Goal: Task Accomplishment & Management: Use online tool/utility

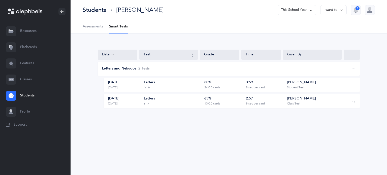
click at [29, 45] on link "Flashcards" at bounding box center [35, 47] width 71 height 16
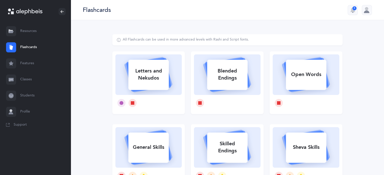
click at [148, 65] on div "Letters and Nekudos" at bounding box center [148, 75] width 40 height 20
select select "10"
select select "single"
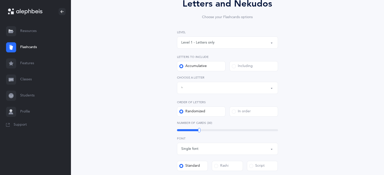
scroll to position [90, 0]
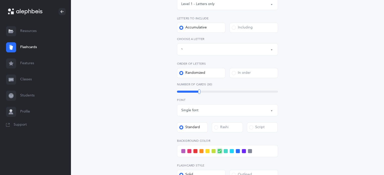
click at [263, 49] on div "Letters up until: [PERSON_NAME]" at bounding box center [227, 49] width 92 height 9
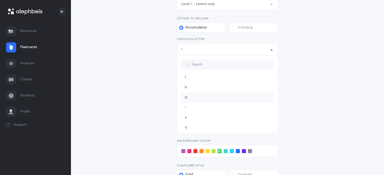
click at [189, 98] on link "ט" at bounding box center [227, 98] width 92 height 10
select select "9"
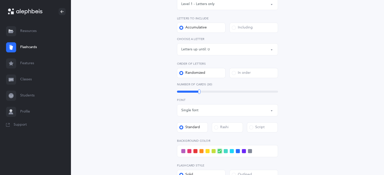
click at [245, 152] on span at bounding box center [244, 151] width 4 height 4
click at [0, 0] on input "checkbox" at bounding box center [0, 0] width 0 height 0
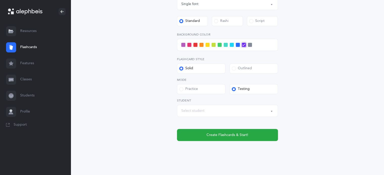
scroll to position [203, 0]
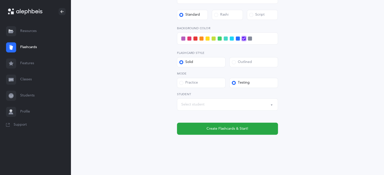
click at [198, 101] on div "Select student" at bounding box center [227, 104] width 92 height 9
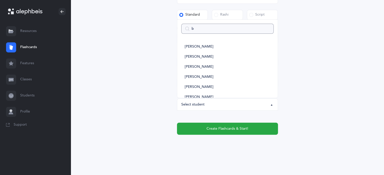
type input "be"
select select
type input "be"
click at [197, 59] on span "[PERSON_NAME]" at bounding box center [199, 57] width 28 height 5
select select "14436"
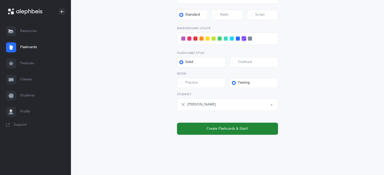
click at [230, 130] on span "Create Flashcards & Start!" at bounding box center [227, 128] width 42 height 5
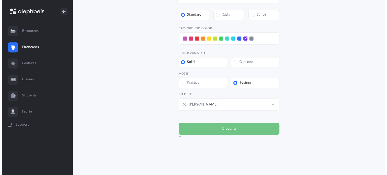
scroll to position [0, 0]
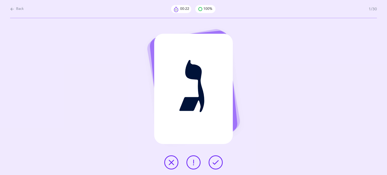
click at [173, 165] on icon at bounding box center [171, 163] width 6 height 6
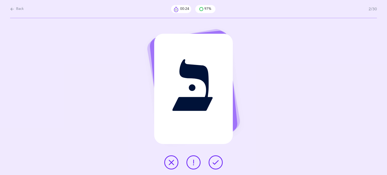
click at [214, 160] on icon at bounding box center [216, 163] width 6 height 6
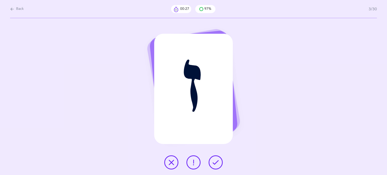
click at [214, 166] on button at bounding box center [216, 163] width 14 height 14
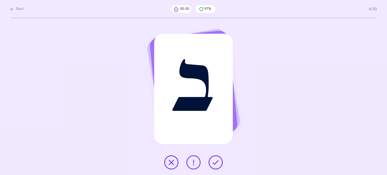
click at [215, 167] on button at bounding box center [216, 163] width 14 height 14
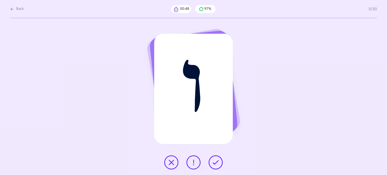
click at [170, 165] on icon at bounding box center [171, 163] width 6 height 6
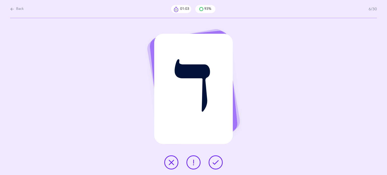
click at [172, 162] on icon at bounding box center [171, 163] width 6 height 6
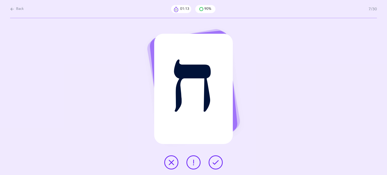
click at [172, 162] on icon at bounding box center [171, 163] width 6 height 6
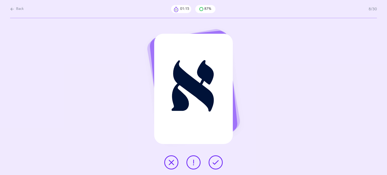
click at [217, 164] on icon at bounding box center [216, 163] width 6 height 6
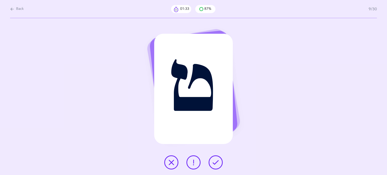
click at [170, 164] on icon at bounding box center [171, 163] width 6 height 6
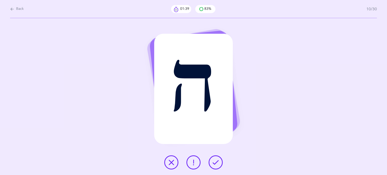
click at [221, 161] on button at bounding box center [216, 163] width 14 height 14
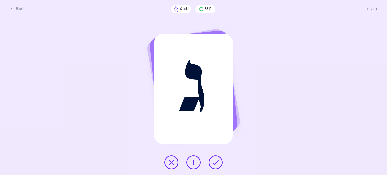
click at [221, 161] on button at bounding box center [216, 163] width 14 height 14
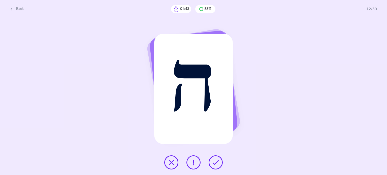
click at [221, 161] on button at bounding box center [216, 163] width 14 height 14
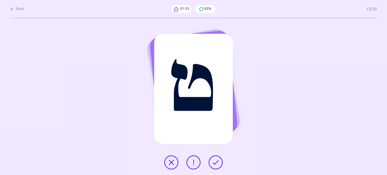
click at [171, 165] on icon at bounding box center [171, 163] width 6 height 6
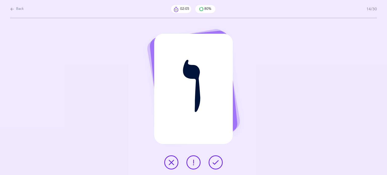
click at [170, 163] on icon at bounding box center [171, 163] width 6 height 6
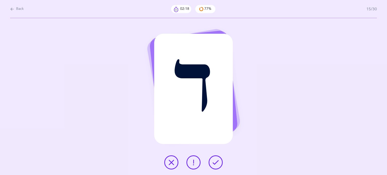
click at [195, 164] on icon at bounding box center [194, 163] width 6 height 6
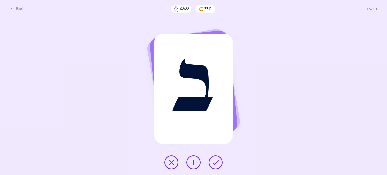
click at [215, 161] on icon at bounding box center [216, 163] width 6 height 6
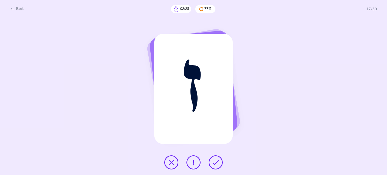
click at [215, 161] on icon at bounding box center [216, 163] width 6 height 6
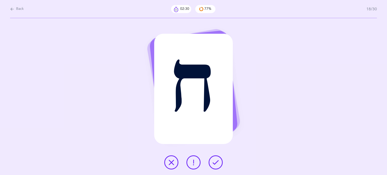
click at [170, 163] on icon at bounding box center [171, 163] width 6 height 6
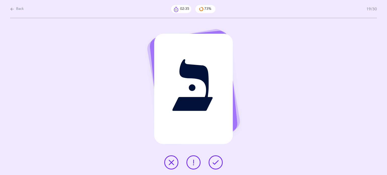
click at [220, 160] on button at bounding box center [216, 163] width 14 height 14
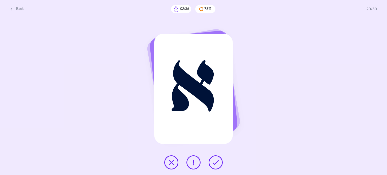
click at [220, 160] on button at bounding box center [216, 163] width 14 height 14
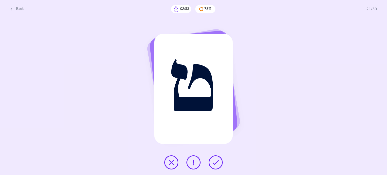
click at [172, 161] on icon at bounding box center [171, 163] width 6 height 6
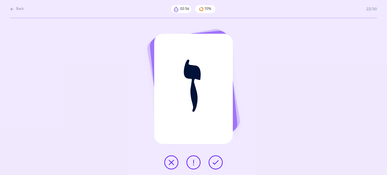
click at [218, 163] on icon at bounding box center [216, 163] width 6 height 6
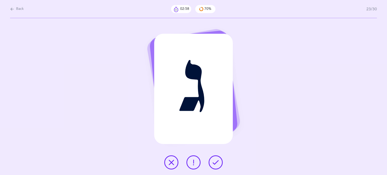
click at [218, 163] on icon at bounding box center [216, 163] width 6 height 6
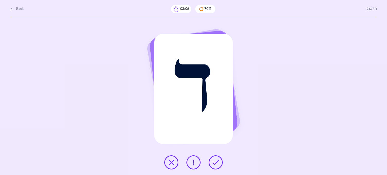
click at [175, 159] on button at bounding box center [171, 163] width 14 height 14
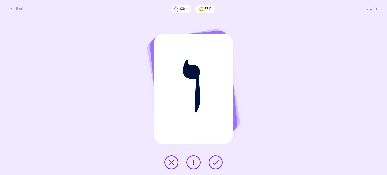
click at [218, 165] on icon at bounding box center [216, 163] width 6 height 6
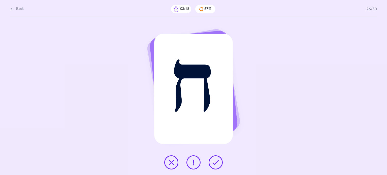
click at [168, 165] on button at bounding box center [171, 163] width 14 height 14
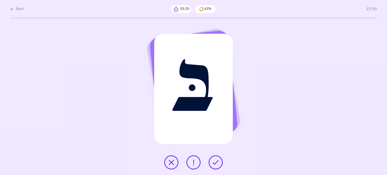
click at [216, 167] on button at bounding box center [216, 163] width 14 height 14
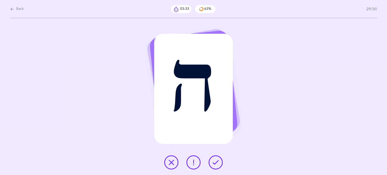
click at [216, 167] on button at bounding box center [216, 163] width 14 height 14
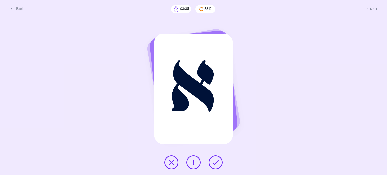
click at [216, 167] on button at bounding box center [216, 163] width 14 height 14
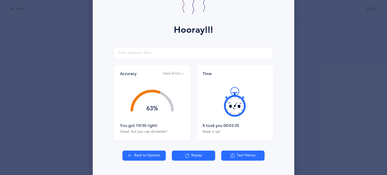
scroll to position [65, 0]
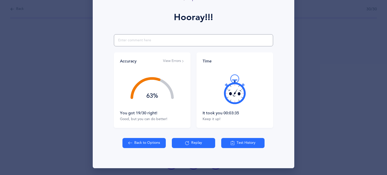
click at [244, 45] on input "text" at bounding box center [193, 40] width 159 height 12
click at [246, 144] on button "Test History" at bounding box center [242, 143] width 43 height 10
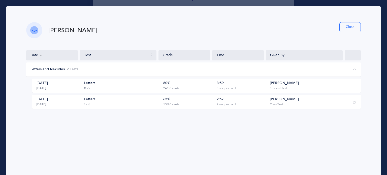
click at [187, 83] on div "80% 24/30 cards" at bounding box center [187, 86] width 50 height 10
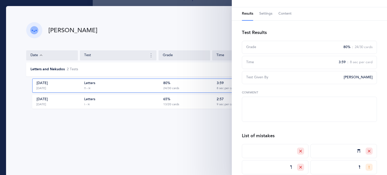
scroll to position [0, 0]
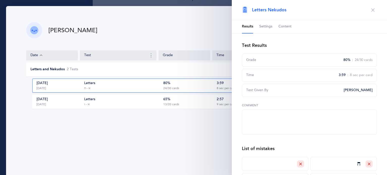
click at [290, 25] on span "Content" at bounding box center [285, 26] width 13 height 5
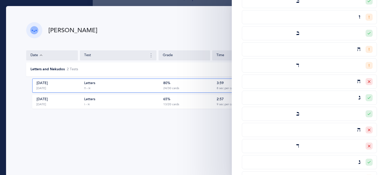
scroll to position [389, 0]
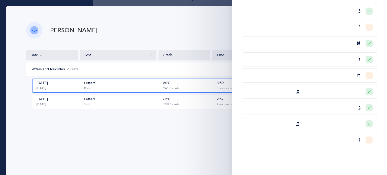
click at [368, 123] on icon at bounding box center [369, 124] width 3 height 3
click at [357, 142] on div "Incorrect" at bounding box center [354, 143] width 20 height 5
click at [0, 0] on input "Incorrect" at bounding box center [0, 0] width 0 height 0
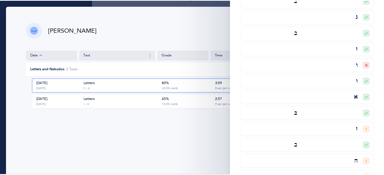
scroll to position [0, 0]
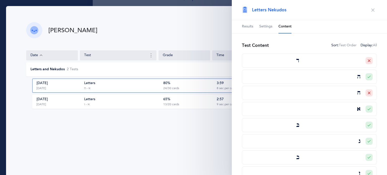
click at [371, 8] on icon "button" at bounding box center [373, 10] width 4 height 4
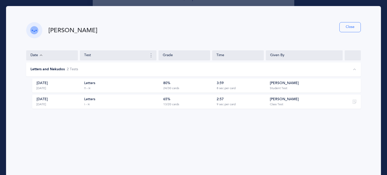
click at [350, 26] on button "Close" at bounding box center [350, 27] width 21 height 10
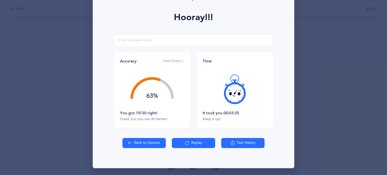
click at [138, 143] on button "Back to Options" at bounding box center [144, 143] width 43 height 10
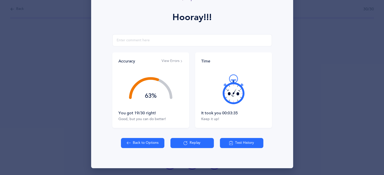
select select "9"
select select "single"
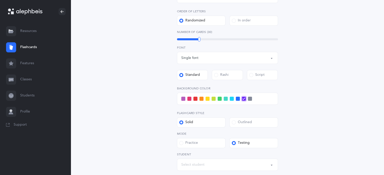
scroll to position [143, 0]
click at [181, 98] on span at bounding box center [183, 98] width 4 height 4
click at [0, 0] on input "checkbox" at bounding box center [0, 0] width 0 height 0
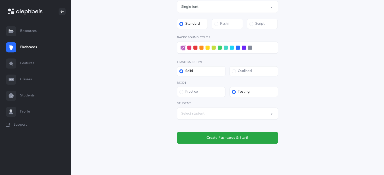
scroll to position [203, 0]
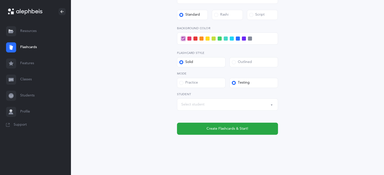
click at [235, 105] on div "Select student" at bounding box center [227, 104] width 92 height 9
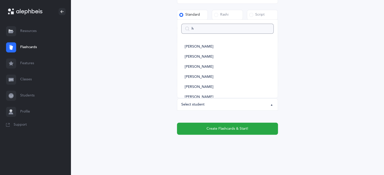
type input "ha"
select select
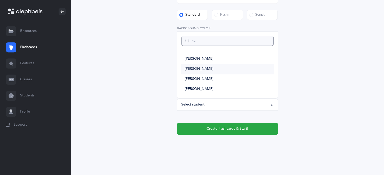
type input "ha"
click at [207, 69] on span "[PERSON_NAME]" at bounding box center [199, 69] width 28 height 5
select select "14439"
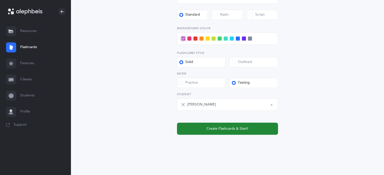
click at [237, 127] on span "Create Flashcards & Start!" at bounding box center [227, 128] width 42 height 5
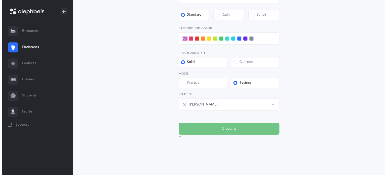
scroll to position [0, 0]
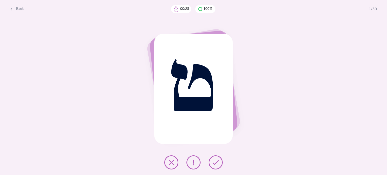
click at [170, 160] on icon at bounding box center [171, 163] width 6 height 6
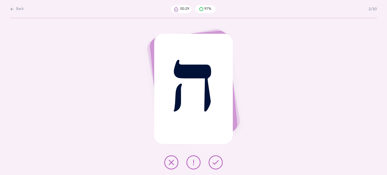
click at [217, 162] on icon at bounding box center [216, 163] width 6 height 6
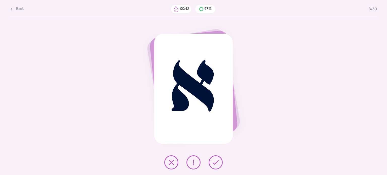
click at [172, 163] on icon at bounding box center [171, 163] width 6 height 6
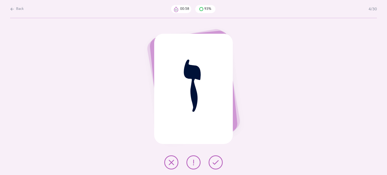
click at [169, 160] on icon at bounding box center [171, 163] width 6 height 6
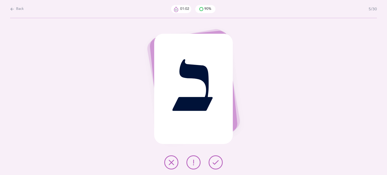
click at [216, 165] on icon at bounding box center [216, 163] width 6 height 6
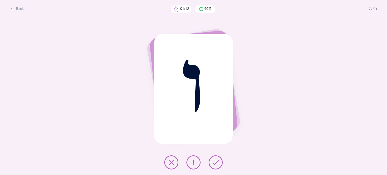
click at [172, 162] on icon at bounding box center [171, 163] width 6 height 6
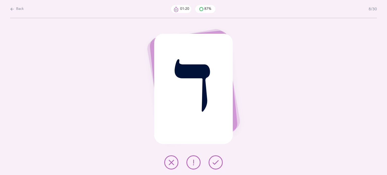
click at [169, 160] on icon at bounding box center [171, 163] width 6 height 6
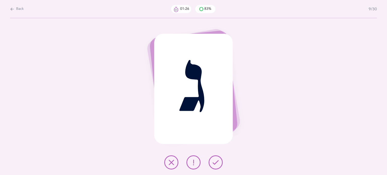
click at [173, 161] on icon at bounding box center [171, 163] width 6 height 6
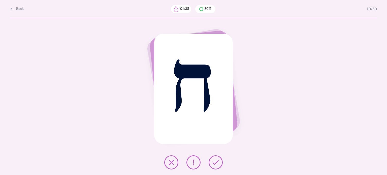
click at [170, 164] on icon at bounding box center [171, 163] width 6 height 6
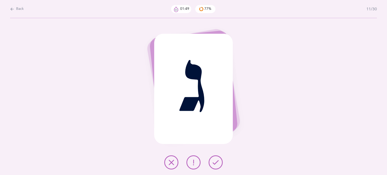
click at [172, 163] on icon at bounding box center [171, 163] width 6 height 6
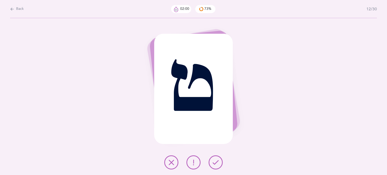
click at [172, 166] on button at bounding box center [171, 163] width 14 height 14
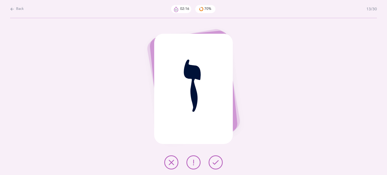
click at [166, 164] on button at bounding box center [171, 163] width 14 height 14
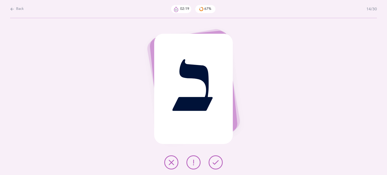
click at [219, 159] on button at bounding box center [216, 163] width 14 height 14
click at [220, 161] on button at bounding box center [216, 163] width 14 height 14
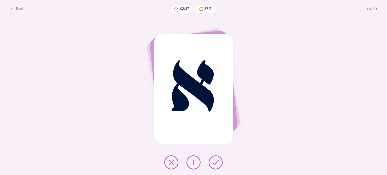
click at [171, 164] on icon at bounding box center [171, 163] width 6 height 6
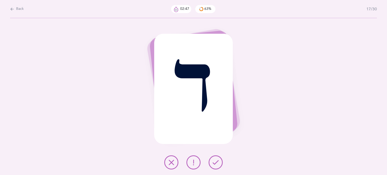
click at [171, 159] on button at bounding box center [171, 163] width 14 height 14
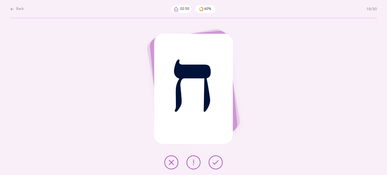
click at [213, 161] on icon at bounding box center [216, 163] width 6 height 6
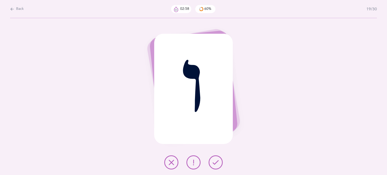
click at [173, 166] on button at bounding box center [171, 163] width 14 height 14
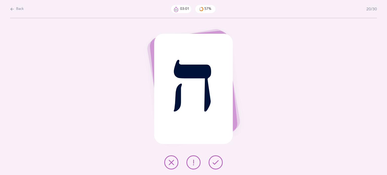
click at [217, 164] on icon at bounding box center [216, 163] width 6 height 6
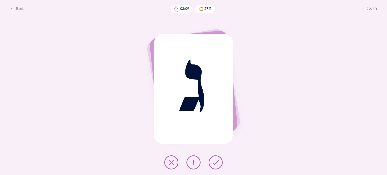
click at [172, 161] on icon at bounding box center [171, 163] width 6 height 6
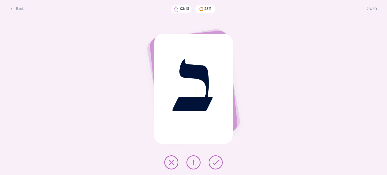
click at [171, 161] on icon at bounding box center [171, 163] width 6 height 6
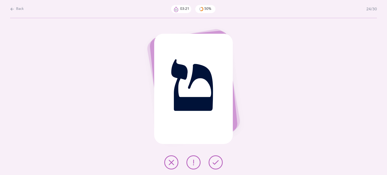
click at [168, 164] on button at bounding box center [171, 163] width 14 height 14
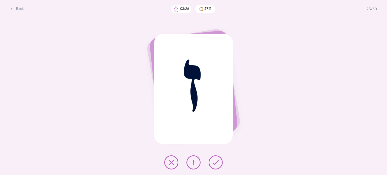
click at [174, 161] on icon at bounding box center [171, 163] width 6 height 6
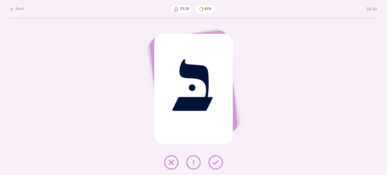
click at [220, 161] on button at bounding box center [216, 163] width 14 height 14
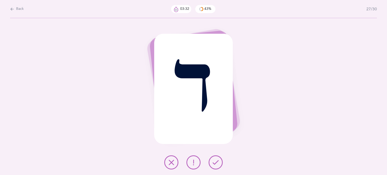
click at [213, 165] on button at bounding box center [216, 163] width 14 height 14
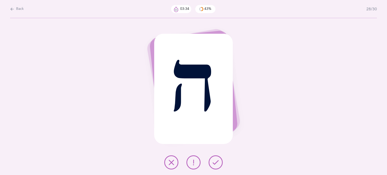
click at [211, 158] on button at bounding box center [216, 163] width 14 height 14
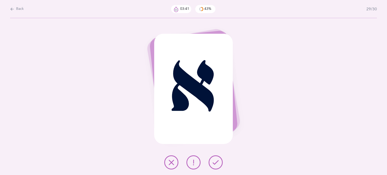
click at [167, 164] on button at bounding box center [171, 163] width 14 height 14
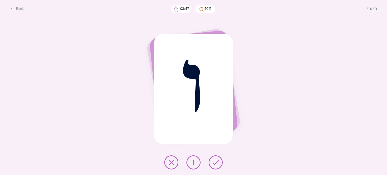
click at [168, 162] on button at bounding box center [171, 163] width 14 height 14
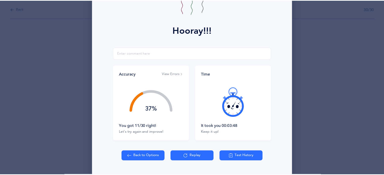
scroll to position [65, 0]
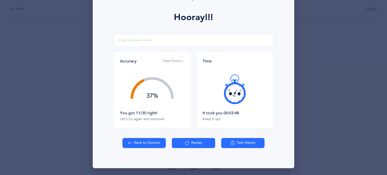
click at [259, 143] on button "Test History" at bounding box center [242, 143] width 43 height 10
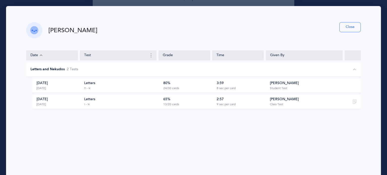
click at [340, 26] on button "Close" at bounding box center [350, 27] width 21 height 10
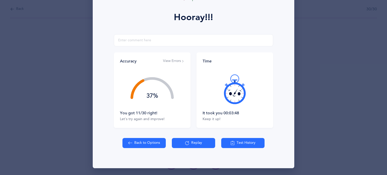
click at [128, 144] on icon at bounding box center [130, 143] width 4 height 6
select select "9"
select select "single"
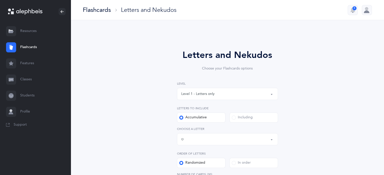
click at [29, 98] on link "Students" at bounding box center [35, 96] width 71 height 16
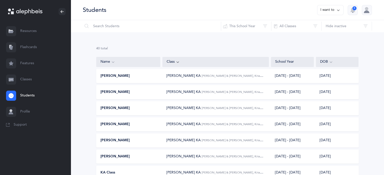
click at [130, 139] on div "[PERSON_NAME]" at bounding box center [128, 140] width 64 height 5
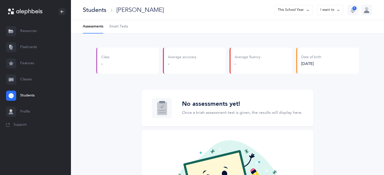
click at [124, 25] on span "Smart Tests" at bounding box center [118, 26] width 19 height 5
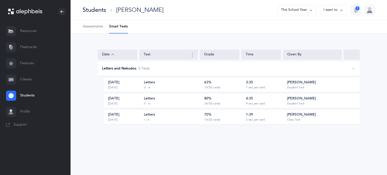
click at [41, 47] on link "Flashcards" at bounding box center [35, 47] width 71 height 16
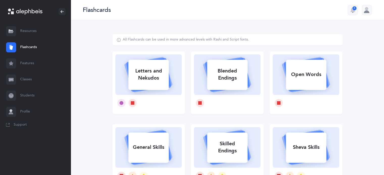
click at [28, 47] on link "Flashcards" at bounding box center [35, 47] width 71 height 16
click at [151, 78] on div "Letters and Nekudos" at bounding box center [148, 75] width 40 height 20
select select "9"
select select "single"
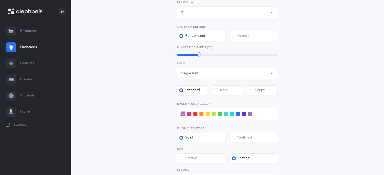
scroll to position [128, 0]
click at [199, 52] on div at bounding box center [199, 54] width 2 height 5
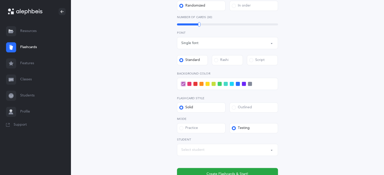
scroll to position [174, 0]
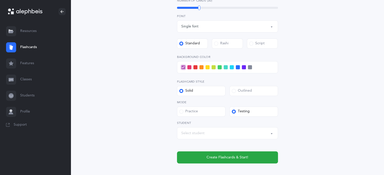
click at [194, 134] on div "Select student" at bounding box center [192, 133] width 23 height 5
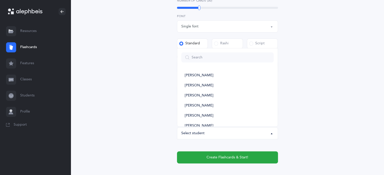
click at [27, 94] on link "Students" at bounding box center [35, 96] width 71 height 16
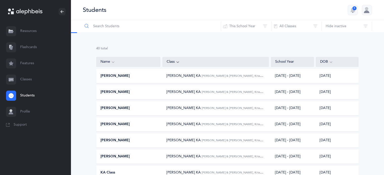
click at [138, 27] on input "text" at bounding box center [151, 26] width 138 height 12
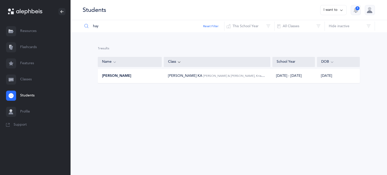
type input "hay"
click at [208, 79] on div "[PERSON_NAME] [PERSON_NAME] [PERSON_NAME] & [PERSON_NAME], Kriah Pink Level [DA…" at bounding box center [229, 76] width 262 height 14
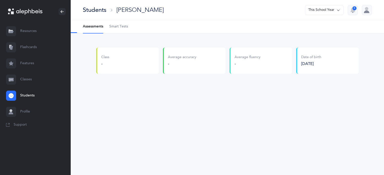
click at [117, 27] on span "Smart Tests" at bounding box center [118, 26] width 19 height 5
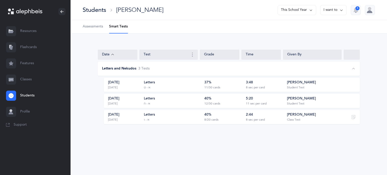
click at [21, 62] on link "Features" at bounding box center [35, 63] width 71 height 16
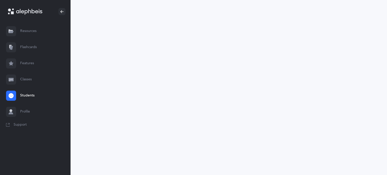
click at [24, 46] on link "Flashcards" at bounding box center [35, 47] width 71 height 16
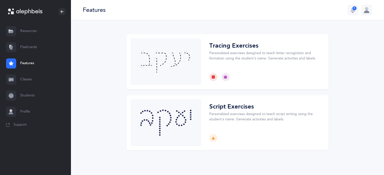
click at [33, 42] on link "Flashcards" at bounding box center [35, 47] width 71 height 16
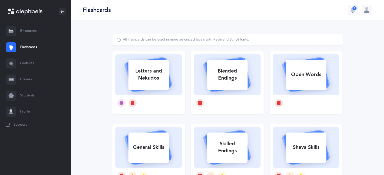
click at [148, 63] on rect at bounding box center [148, 75] width 40 height 30
select select "9"
select select "single"
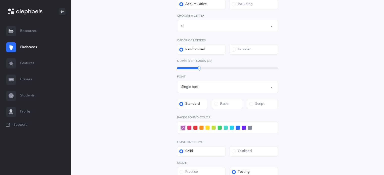
scroll to position [114, 0]
click at [231, 127] on span at bounding box center [231, 127] width 4 height 4
click at [0, 0] on input "checkbox" at bounding box center [0, 0] width 0 height 0
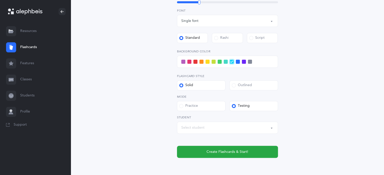
scroll to position [203, 0]
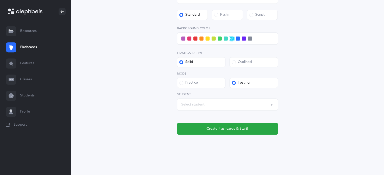
click at [186, 102] on div "Select student" at bounding box center [192, 104] width 23 height 5
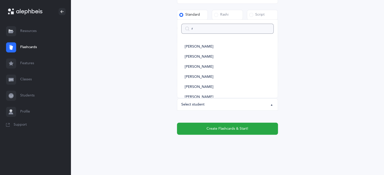
type input "ro"
select select
type input "[PERSON_NAME]"
select select
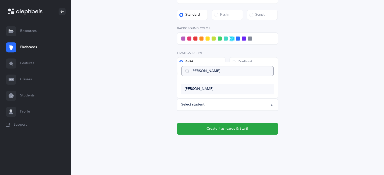
type input "[PERSON_NAME]"
click at [194, 89] on span "[PERSON_NAME]" at bounding box center [199, 89] width 28 height 5
select select "14435"
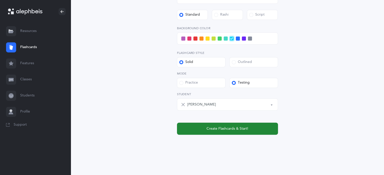
click at [217, 134] on button "Create Flashcards & Start!" at bounding box center [227, 129] width 101 height 12
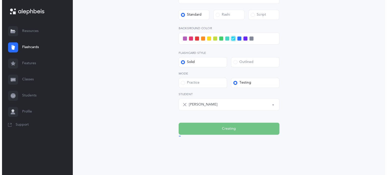
scroll to position [0, 0]
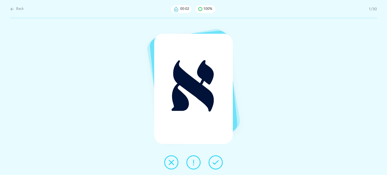
click at [216, 162] on icon at bounding box center [216, 163] width 6 height 6
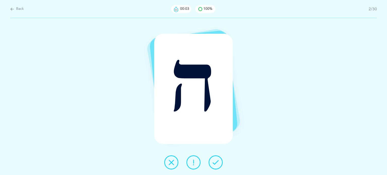
click at [216, 162] on icon at bounding box center [216, 163] width 6 height 6
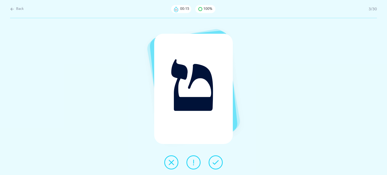
click at [170, 163] on icon at bounding box center [171, 163] width 6 height 6
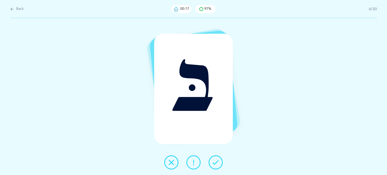
click at [220, 162] on button at bounding box center [216, 163] width 14 height 14
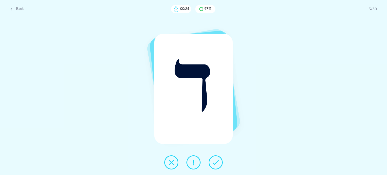
click at [167, 164] on button at bounding box center [171, 163] width 14 height 14
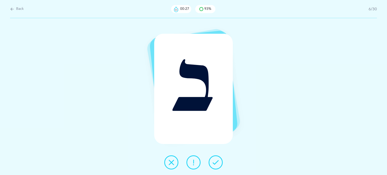
click at [216, 165] on icon at bounding box center [216, 163] width 6 height 6
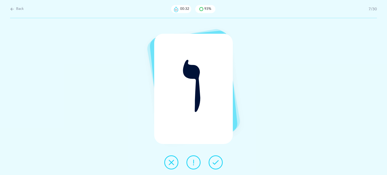
click at [172, 162] on icon at bounding box center [171, 163] width 6 height 6
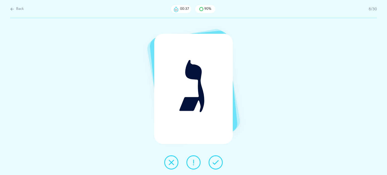
click at [173, 163] on icon at bounding box center [171, 163] width 6 height 6
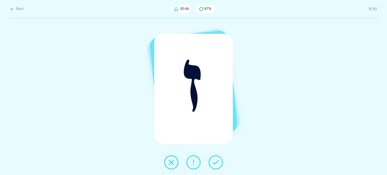
click at [167, 165] on button at bounding box center [171, 163] width 14 height 14
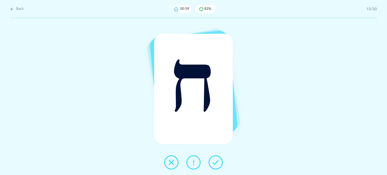
click at [171, 165] on icon at bounding box center [171, 163] width 6 height 6
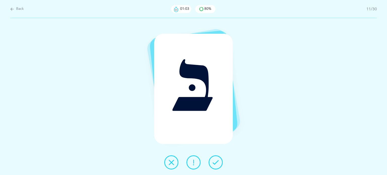
click at [226, 164] on div at bounding box center [193, 163] width 67 height 14
click at [193, 161] on icon at bounding box center [194, 163] width 6 height 6
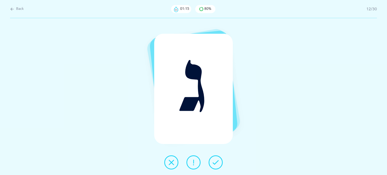
click at [175, 163] on button at bounding box center [171, 163] width 14 height 14
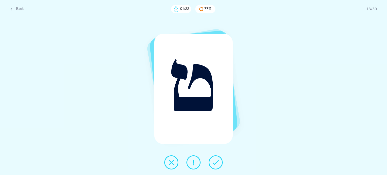
click at [169, 164] on icon at bounding box center [171, 163] width 6 height 6
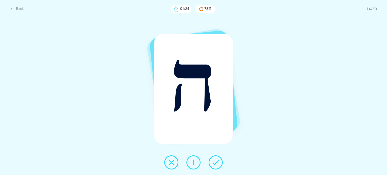
click at [214, 166] on button at bounding box center [216, 163] width 14 height 14
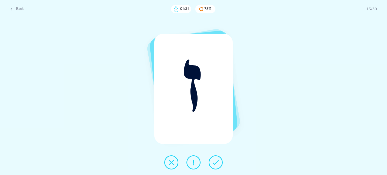
click at [173, 160] on icon at bounding box center [171, 163] width 6 height 6
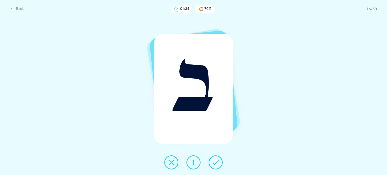
click at [222, 167] on div at bounding box center [193, 163] width 67 height 14
click at [218, 162] on icon at bounding box center [216, 163] width 6 height 6
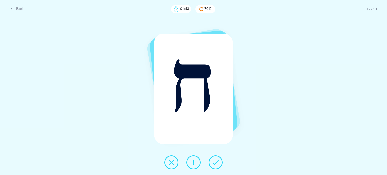
click at [169, 165] on icon at bounding box center [171, 163] width 6 height 6
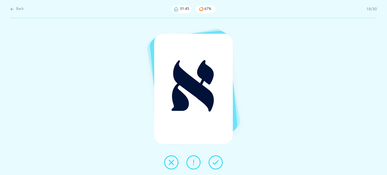
click at [218, 161] on icon at bounding box center [216, 163] width 6 height 6
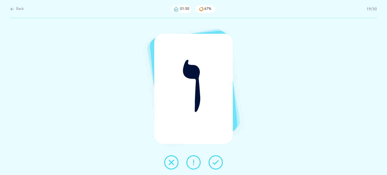
click at [173, 162] on icon at bounding box center [171, 163] width 6 height 6
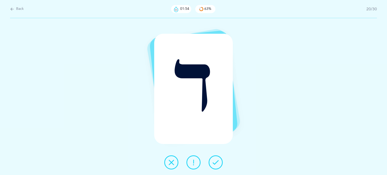
click at [173, 163] on icon at bounding box center [171, 163] width 6 height 6
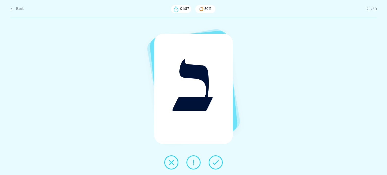
click at [213, 162] on icon at bounding box center [216, 163] width 6 height 6
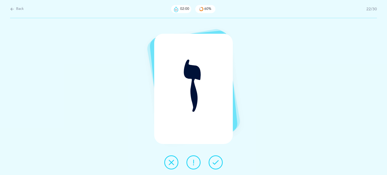
click at [171, 164] on icon at bounding box center [171, 163] width 6 height 6
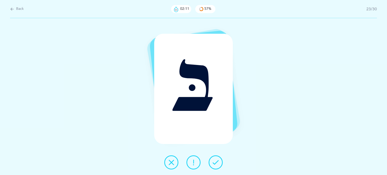
click at [197, 161] on button at bounding box center [194, 163] width 14 height 14
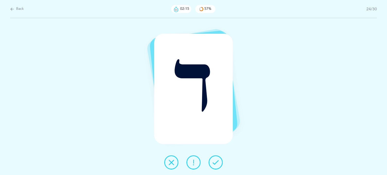
click at [169, 164] on icon at bounding box center [171, 163] width 6 height 6
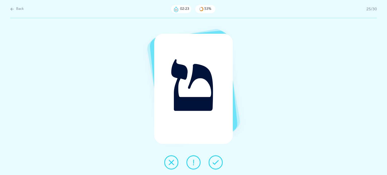
click at [171, 162] on icon at bounding box center [171, 163] width 6 height 6
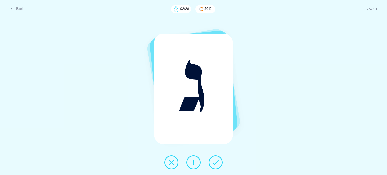
click at [220, 165] on button at bounding box center [216, 163] width 14 height 14
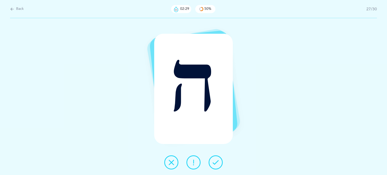
click at [216, 158] on button at bounding box center [216, 163] width 14 height 14
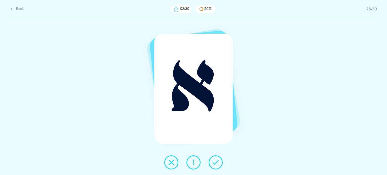
click at [216, 158] on button at bounding box center [216, 163] width 14 height 14
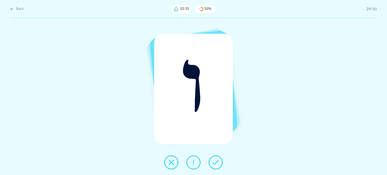
click at [169, 166] on button at bounding box center [171, 163] width 14 height 14
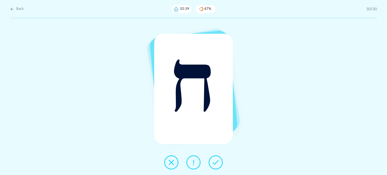
click at [171, 158] on button at bounding box center [171, 163] width 14 height 14
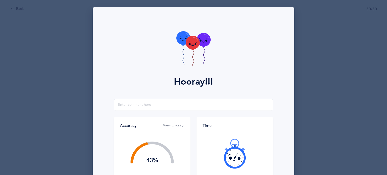
drag, startPoint x: 383, startPoint y: 77, endPoint x: 387, endPoint y: 90, distance: 14.0
click at [387, 90] on div "Hooray!!! Accuracy View Errors 43% You got 13/30 right! Let's try again and imp…" at bounding box center [193, 87] width 387 height 175
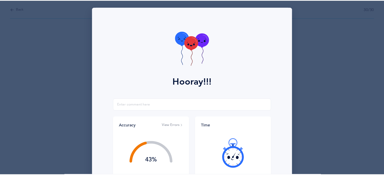
scroll to position [65, 0]
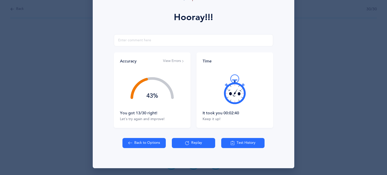
click at [150, 142] on button "Back to Options" at bounding box center [144, 143] width 43 height 10
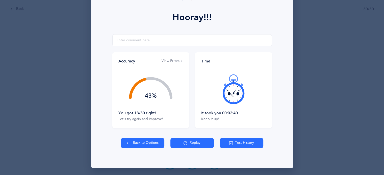
select select "9"
select select "single"
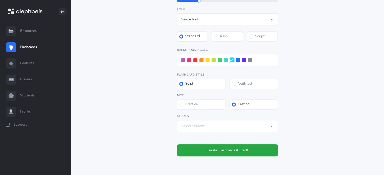
scroll to position [184, 0]
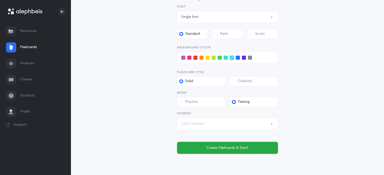
click at [189, 59] on span at bounding box center [189, 58] width 4 height 4
click at [0, 0] on input "checkbox" at bounding box center [0, 0] width 0 height 0
click at [211, 123] on div "Select student" at bounding box center [227, 124] width 92 height 9
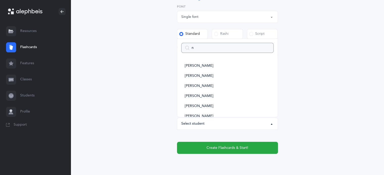
type input "na"
select select
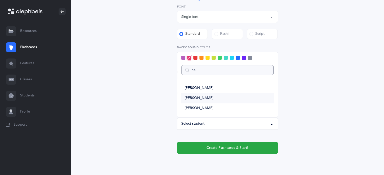
type input "na"
click at [201, 98] on span "[PERSON_NAME]" at bounding box center [199, 98] width 28 height 5
select select "14434"
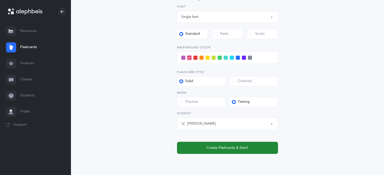
click at [249, 147] on button "Create Flashcards & Start!" at bounding box center [227, 148] width 101 height 12
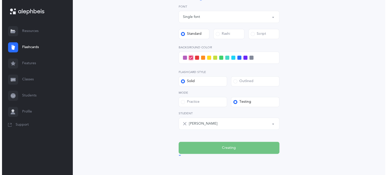
scroll to position [0, 0]
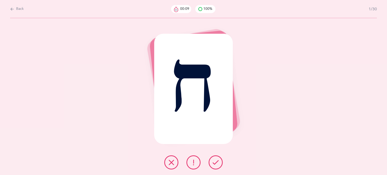
click at [217, 163] on icon at bounding box center [216, 163] width 6 height 6
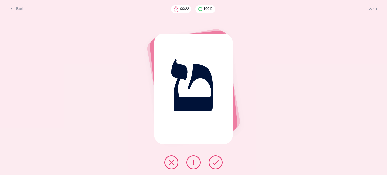
click at [168, 165] on icon at bounding box center [171, 163] width 6 height 6
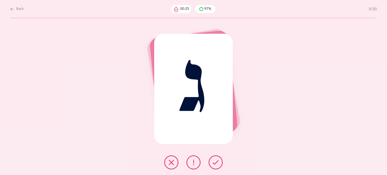
click at [215, 164] on icon at bounding box center [216, 163] width 6 height 6
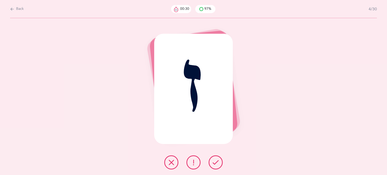
click at [170, 162] on icon at bounding box center [171, 163] width 6 height 6
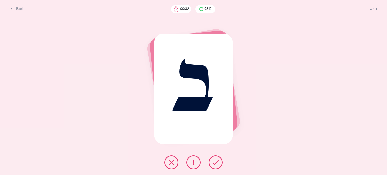
click at [216, 166] on button at bounding box center [216, 163] width 14 height 14
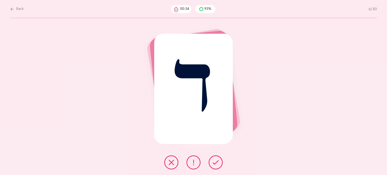
click at [216, 166] on button at bounding box center [216, 163] width 14 height 14
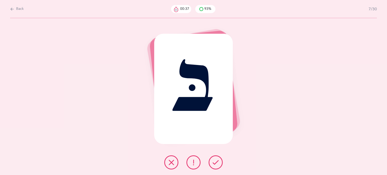
click at [216, 166] on button at bounding box center [216, 163] width 14 height 14
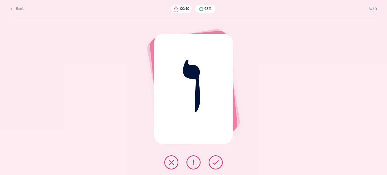
click at [167, 163] on button at bounding box center [171, 163] width 14 height 14
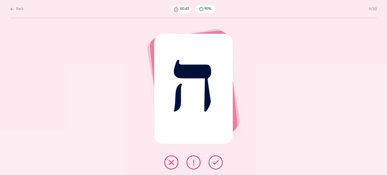
click at [215, 162] on icon at bounding box center [216, 163] width 6 height 6
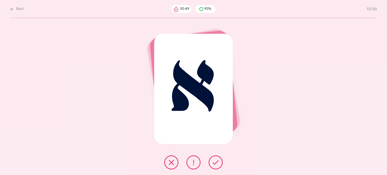
click at [217, 161] on icon at bounding box center [216, 163] width 6 height 6
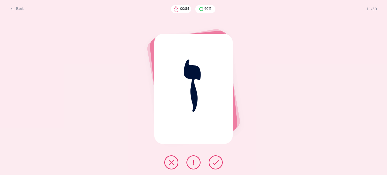
click at [220, 160] on button at bounding box center [216, 163] width 14 height 14
click at [218, 163] on icon at bounding box center [216, 163] width 6 height 6
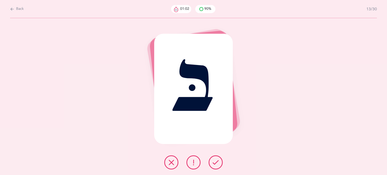
click at [218, 162] on icon at bounding box center [216, 163] width 6 height 6
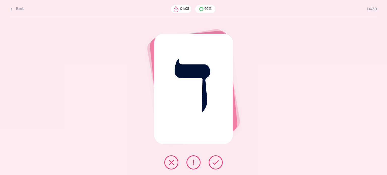
click at [218, 166] on button at bounding box center [216, 163] width 14 height 14
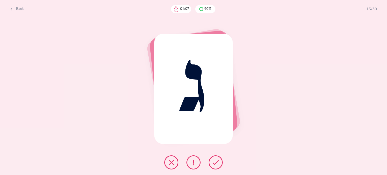
click at [218, 163] on icon at bounding box center [216, 163] width 6 height 6
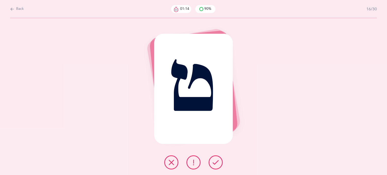
click at [194, 165] on icon at bounding box center [194, 163] width 6 height 6
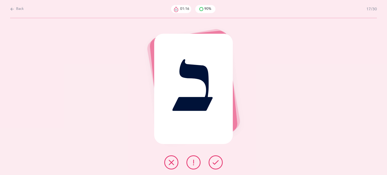
click at [218, 167] on button at bounding box center [216, 163] width 14 height 14
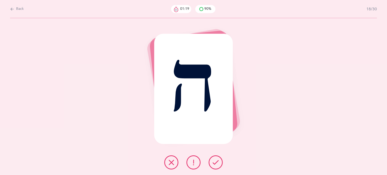
click at [212, 164] on button at bounding box center [216, 163] width 14 height 14
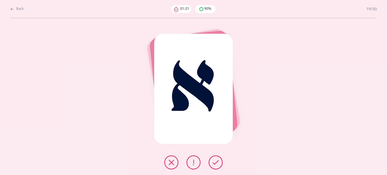
click at [213, 163] on icon at bounding box center [216, 163] width 6 height 6
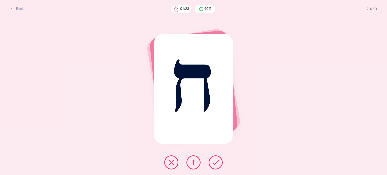
click at [221, 167] on button at bounding box center [216, 163] width 14 height 14
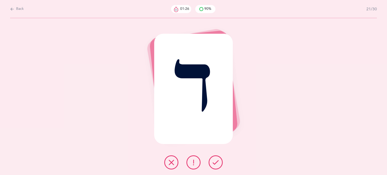
click at [216, 161] on icon at bounding box center [216, 163] width 6 height 6
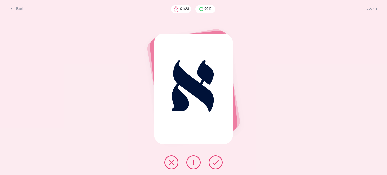
click at [216, 165] on icon at bounding box center [216, 163] width 6 height 6
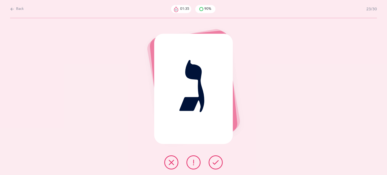
click at [172, 164] on icon at bounding box center [171, 163] width 6 height 6
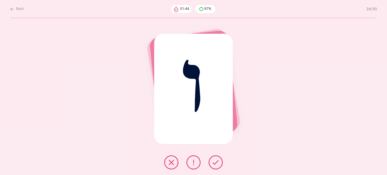
click at [168, 162] on button at bounding box center [171, 163] width 14 height 14
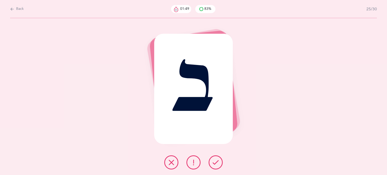
click at [194, 162] on icon at bounding box center [194, 163] width 6 height 6
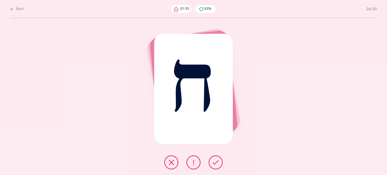
click at [195, 165] on icon at bounding box center [194, 163] width 6 height 6
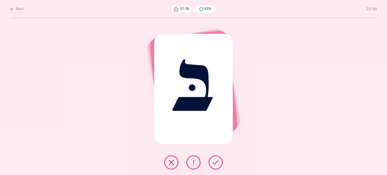
click at [214, 158] on button at bounding box center [216, 163] width 14 height 14
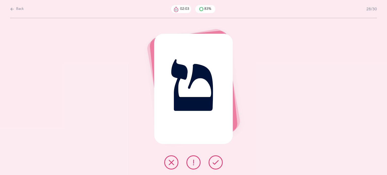
click at [192, 168] on button at bounding box center [194, 163] width 14 height 14
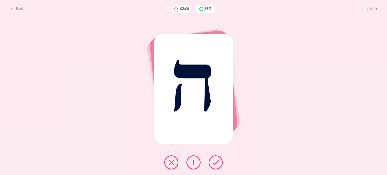
click at [219, 163] on button at bounding box center [216, 163] width 14 height 14
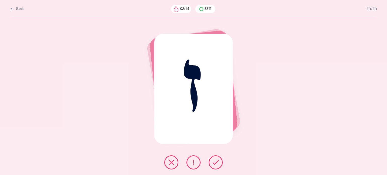
click at [190, 164] on button at bounding box center [194, 163] width 14 height 14
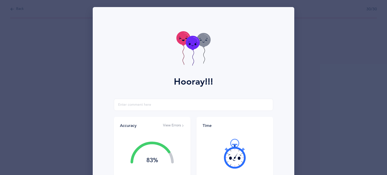
click at [190, 40] on icon at bounding box center [193, 43] width 14 height 14
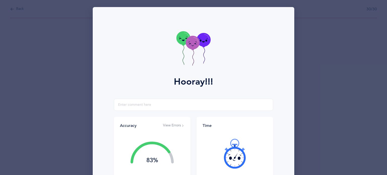
click at [190, 40] on icon at bounding box center [193, 43] width 14 height 14
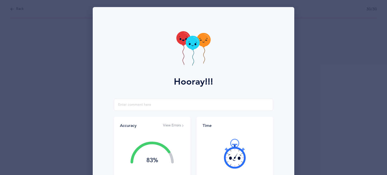
click at [190, 40] on icon at bounding box center [193, 43] width 14 height 14
click at [189, 40] on icon at bounding box center [193, 43] width 14 height 14
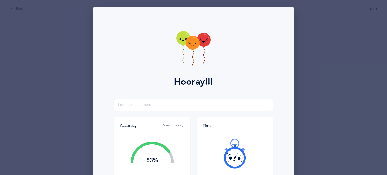
click at [234, 159] on icon at bounding box center [235, 154] width 30 height 30
click at [234, 159] on div at bounding box center [235, 154] width 65 height 42
click at [234, 159] on icon at bounding box center [235, 154] width 30 height 30
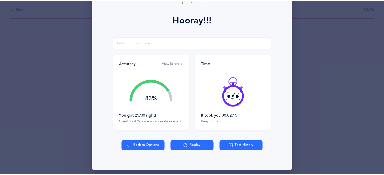
scroll to position [65, 0]
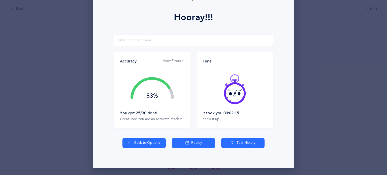
click at [224, 94] on icon at bounding box center [235, 89] width 30 height 30
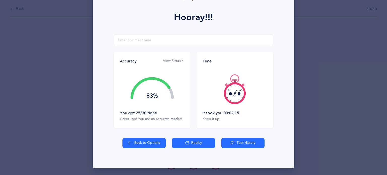
click at [224, 94] on div at bounding box center [235, 89] width 65 height 42
click at [147, 142] on button "Back to Options" at bounding box center [144, 143] width 43 height 10
select select "9"
select select "single"
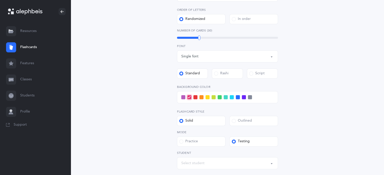
scroll to position [145, 0]
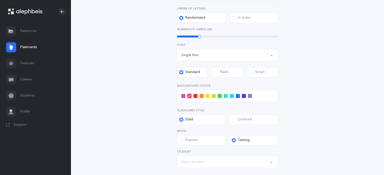
click at [245, 94] on span at bounding box center [244, 96] width 4 height 4
click at [0, 0] on input "checkbox" at bounding box center [0, 0] width 0 height 0
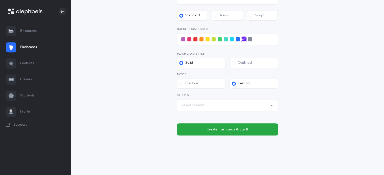
scroll to position [203, 0]
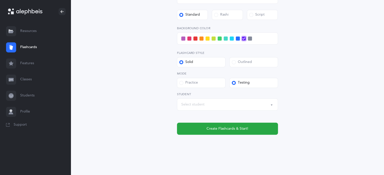
click at [197, 104] on div "Select student" at bounding box center [192, 104] width 23 height 5
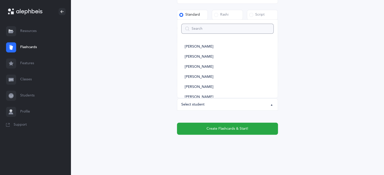
type input "e"
select select
type input "ei"
select select
type input "ei"
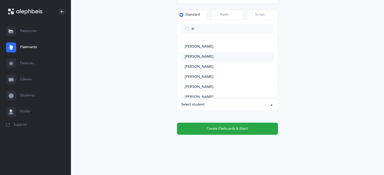
click at [202, 55] on span "[PERSON_NAME]" at bounding box center [199, 57] width 28 height 5
select select "14438"
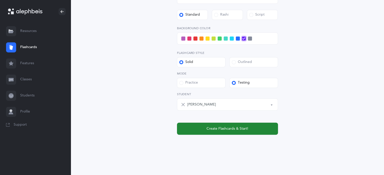
click at [222, 128] on span "Create Flashcards & Start!" at bounding box center [227, 128] width 42 height 5
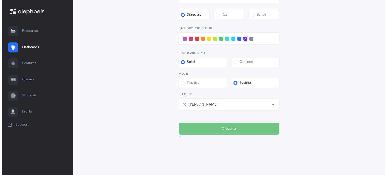
scroll to position [0, 0]
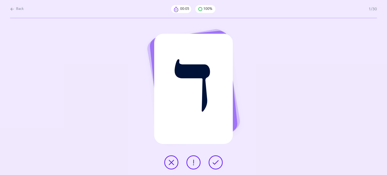
click at [170, 163] on icon at bounding box center [171, 163] width 6 height 6
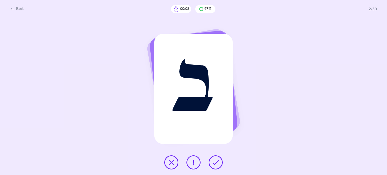
click at [214, 165] on icon at bounding box center [216, 163] width 6 height 6
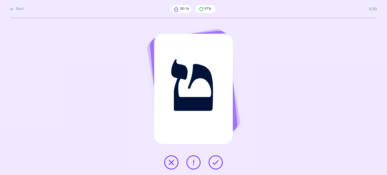
click at [169, 165] on icon at bounding box center [171, 163] width 6 height 6
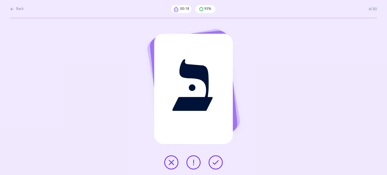
click at [217, 164] on icon at bounding box center [216, 163] width 6 height 6
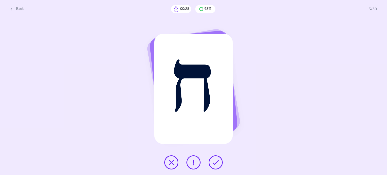
click at [190, 163] on button at bounding box center [194, 163] width 14 height 14
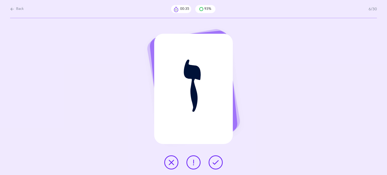
click at [168, 164] on icon at bounding box center [171, 163] width 6 height 6
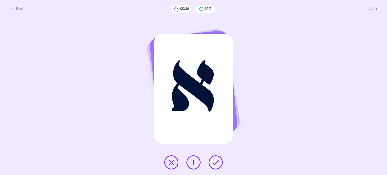
click at [216, 161] on icon at bounding box center [216, 163] width 6 height 6
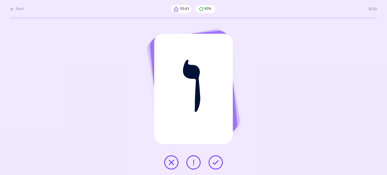
click at [173, 162] on icon at bounding box center [171, 163] width 6 height 6
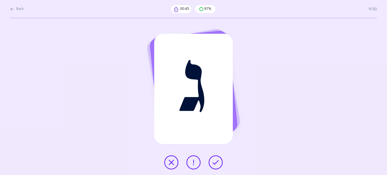
click at [211, 162] on button at bounding box center [216, 163] width 14 height 14
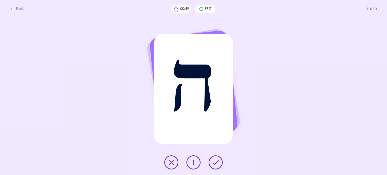
click at [211, 162] on button at bounding box center [216, 163] width 14 height 14
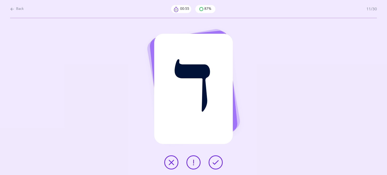
click at [173, 166] on button at bounding box center [171, 163] width 14 height 14
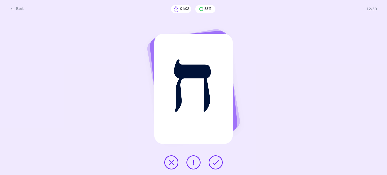
click at [219, 161] on button at bounding box center [216, 163] width 14 height 14
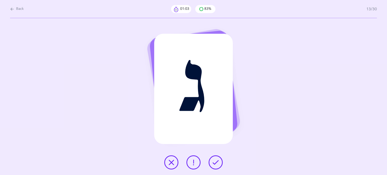
click at [219, 161] on button at bounding box center [216, 163] width 14 height 14
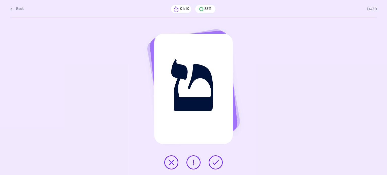
click at [167, 162] on button at bounding box center [171, 163] width 14 height 14
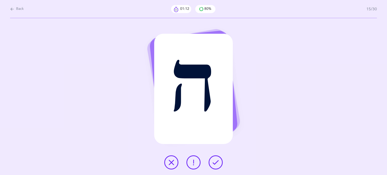
click at [217, 158] on button at bounding box center [216, 163] width 14 height 14
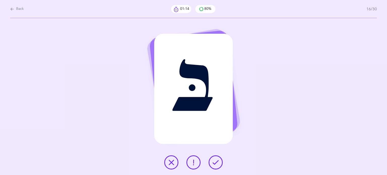
click at [217, 158] on button at bounding box center [216, 163] width 14 height 14
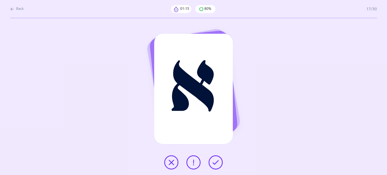
click at [217, 158] on button at bounding box center [216, 163] width 14 height 14
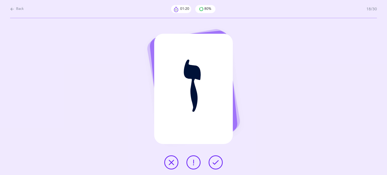
click at [170, 160] on icon at bounding box center [171, 163] width 6 height 6
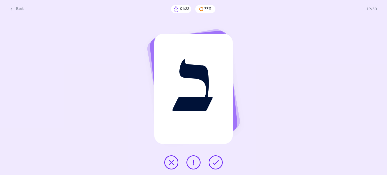
click at [218, 158] on button at bounding box center [216, 163] width 14 height 14
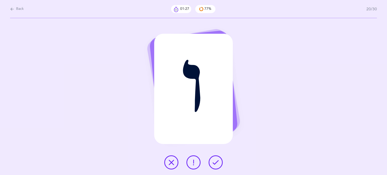
click at [171, 160] on icon at bounding box center [171, 163] width 6 height 6
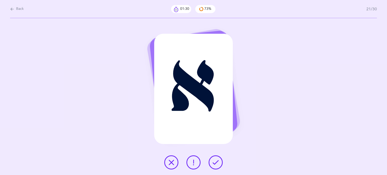
click at [218, 161] on icon at bounding box center [216, 163] width 6 height 6
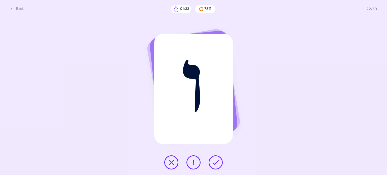
click at [167, 162] on button at bounding box center [171, 163] width 14 height 14
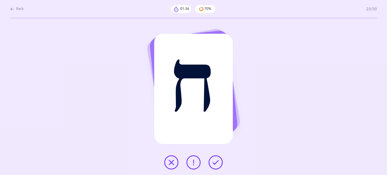
click at [212, 164] on button at bounding box center [216, 163] width 14 height 14
click at [217, 161] on icon at bounding box center [216, 163] width 6 height 6
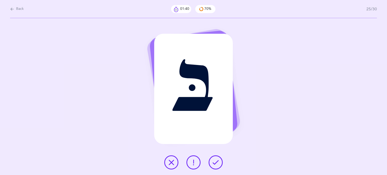
click at [223, 159] on div at bounding box center [193, 163] width 67 height 14
click at [216, 162] on icon at bounding box center [216, 163] width 6 height 6
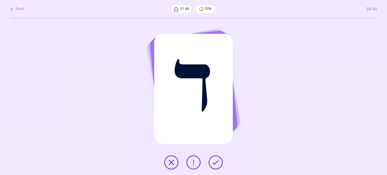
click at [216, 162] on icon at bounding box center [216, 163] width 6 height 6
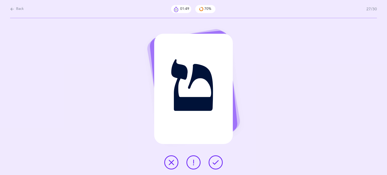
click at [169, 163] on icon at bounding box center [171, 163] width 6 height 6
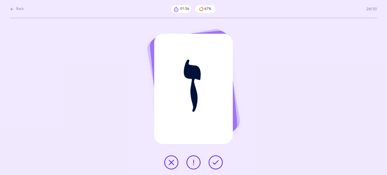
click at [216, 167] on button at bounding box center [216, 163] width 14 height 14
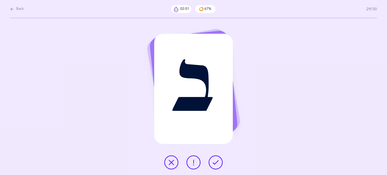
click at [176, 165] on button at bounding box center [171, 163] width 14 height 14
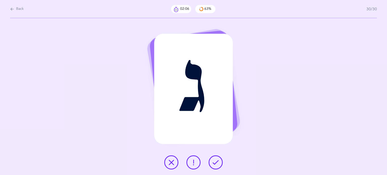
click at [219, 162] on button at bounding box center [216, 163] width 14 height 14
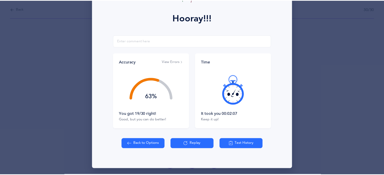
scroll to position [65, 0]
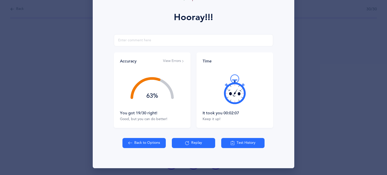
click at [147, 145] on button "Back to Options" at bounding box center [144, 143] width 43 height 10
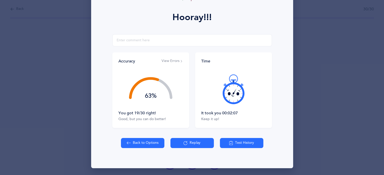
select select "9"
select select "single"
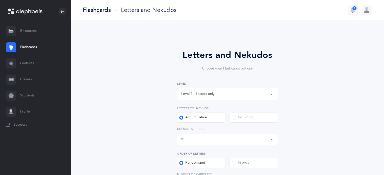
click at [24, 96] on link "Students" at bounding box center [35, 96] width 71 height 16
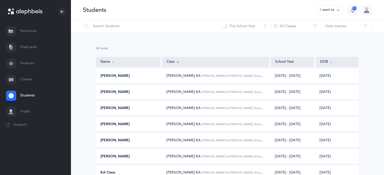
click at [173, 140] on span "[PERSON_NAME] KA" at bounding box center [183, 140] width 34 height 4
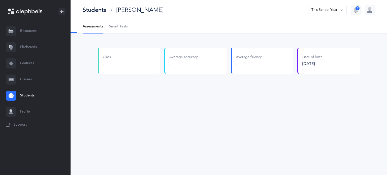
click at [126, 28] on span "Smart Tests" at bounding box center [118, 26] width 19 height 5
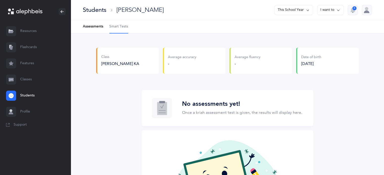
click at [98, 9] on div "Students" at bounding box center [94, 10] width 23 height 8
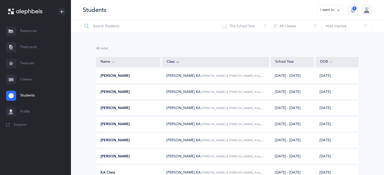
click at [111, 28] on input "text" at bounding box center [151, 26] width 138 height 12
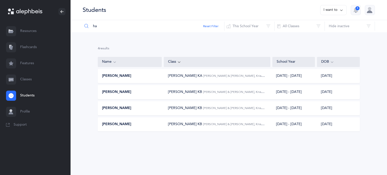
type input "ha"
click at [126, 74] on span "[PERSON_NAME]" at bounding box center [116, 76] width 29 height 5
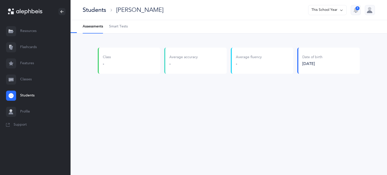
click at [120, 25] on span "Smart Tests" at bounding box center [118, 26] width 19 height 5
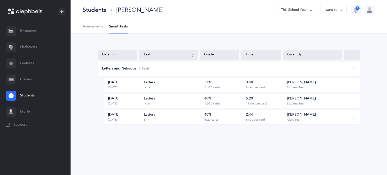
click at [87, 11] on div "Students" at bounding box center [94, 10] width 23 height 8
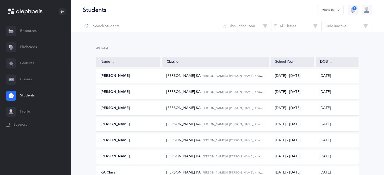
click at [111, 28] on input "text" at bounding box center [151, 26] width 138 height 12
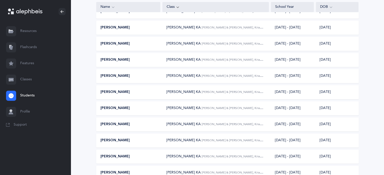
scroll to position [214, 0]
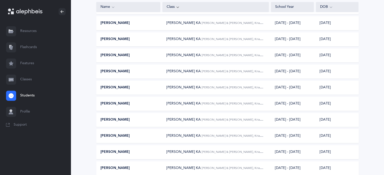
type input "r"
click at [240, 136] on span "[PERSON_NAME] & [PERSON_NAME], Kriah Pink Level" at bounding box center [238, 136] width 74 height 4
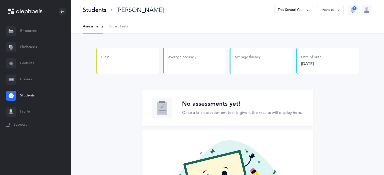
click at [116, 24] on span "Smart Tests" at bounding box center [118, 26] width 19 height 5
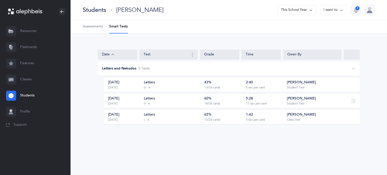
click at [95, 11] on div "Students" at bounding box center [94, 10] width 23 height 8
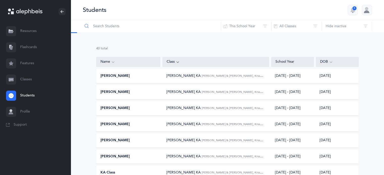
click at [115, 27] on input "text" at bounding box center [151, 26] width 138 height 12
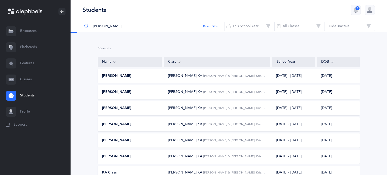
type input "[PERSON_NAME]"
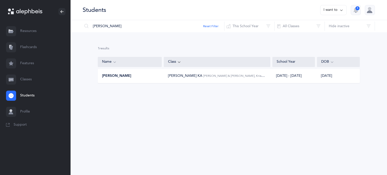
click at [177, 77] on span "[PERSON_NAME] KA" at bounding box center [185, 76] width 34 height 4
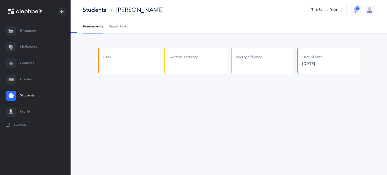
click at [119, 23] on Tests-tab "Smart Tests" at bounding box center [118, 26] width 19 height 13
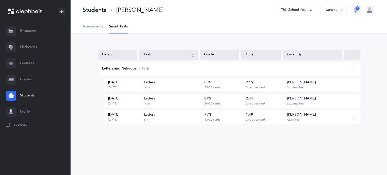
click at [89, 11] on div "Students" at bounding box center [94, 10] width 23 height 8
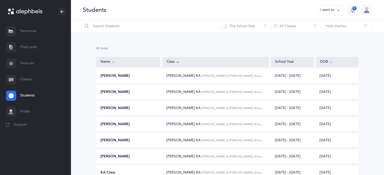
click at [116, 24] on input "text" at bounding box center [151, 26] width 138 height 12
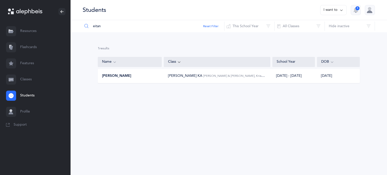
type input "eitan"
click at [229, 76] on span "[PERSON_NAME] & [PERSON_NAME], Kriah Pink Level" at bounding box center [240, 76] width 74 height 4
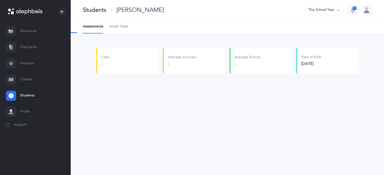
click at [118, 26] on span "Smart Tests" at bounding box center [118, 26] width 19 height 5
